Goal: Find specific page/section: Find specific page/section

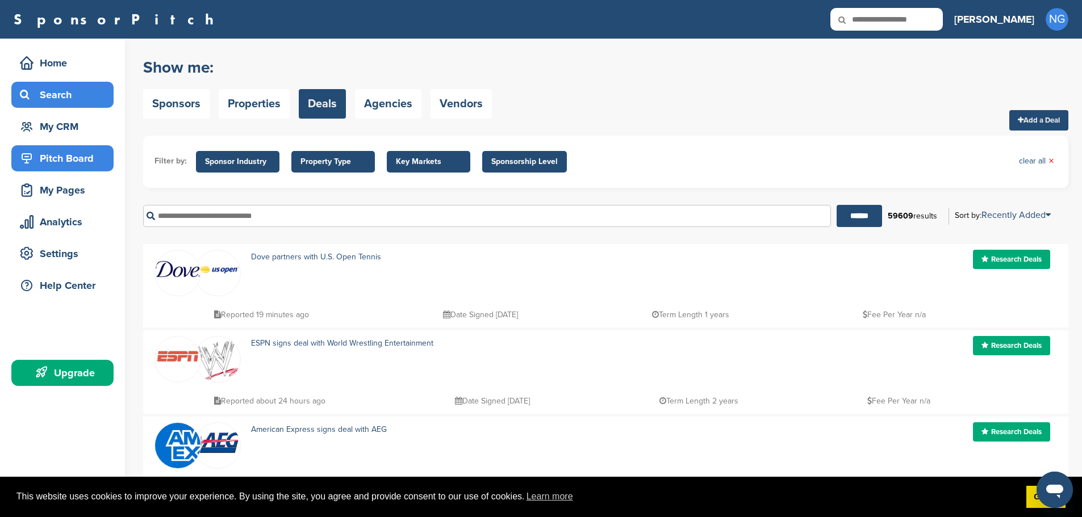
click at [51, 164] on div "Pitch Board" at bounding box center [65, 158] width 97 height 20
click at [60, 189] on div "My Pages" at bounding box center [65, 190] width 97 height 20
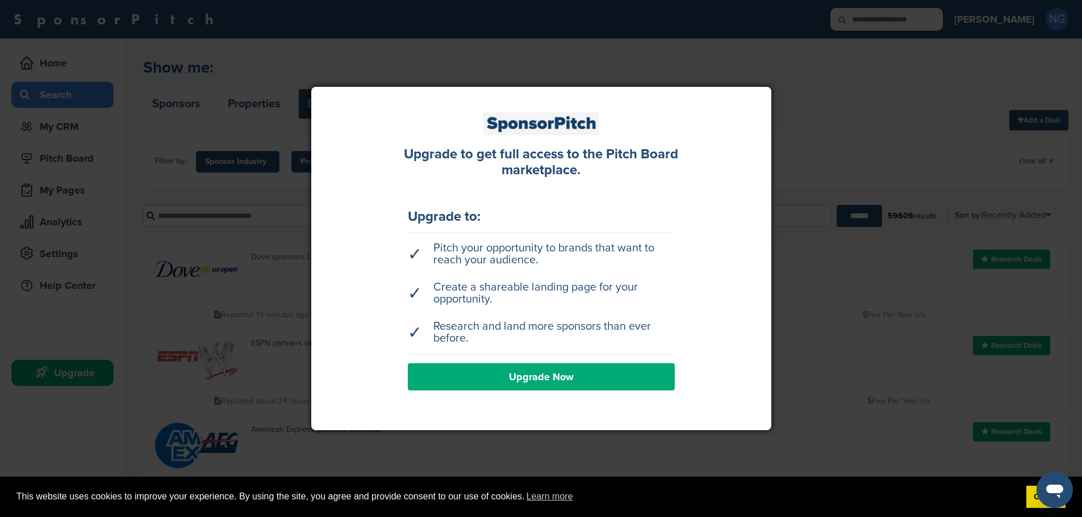
click at [720, 53] on div at bounding box center [541, 258] width 1082 height 517
